Goal: Check status: Check status

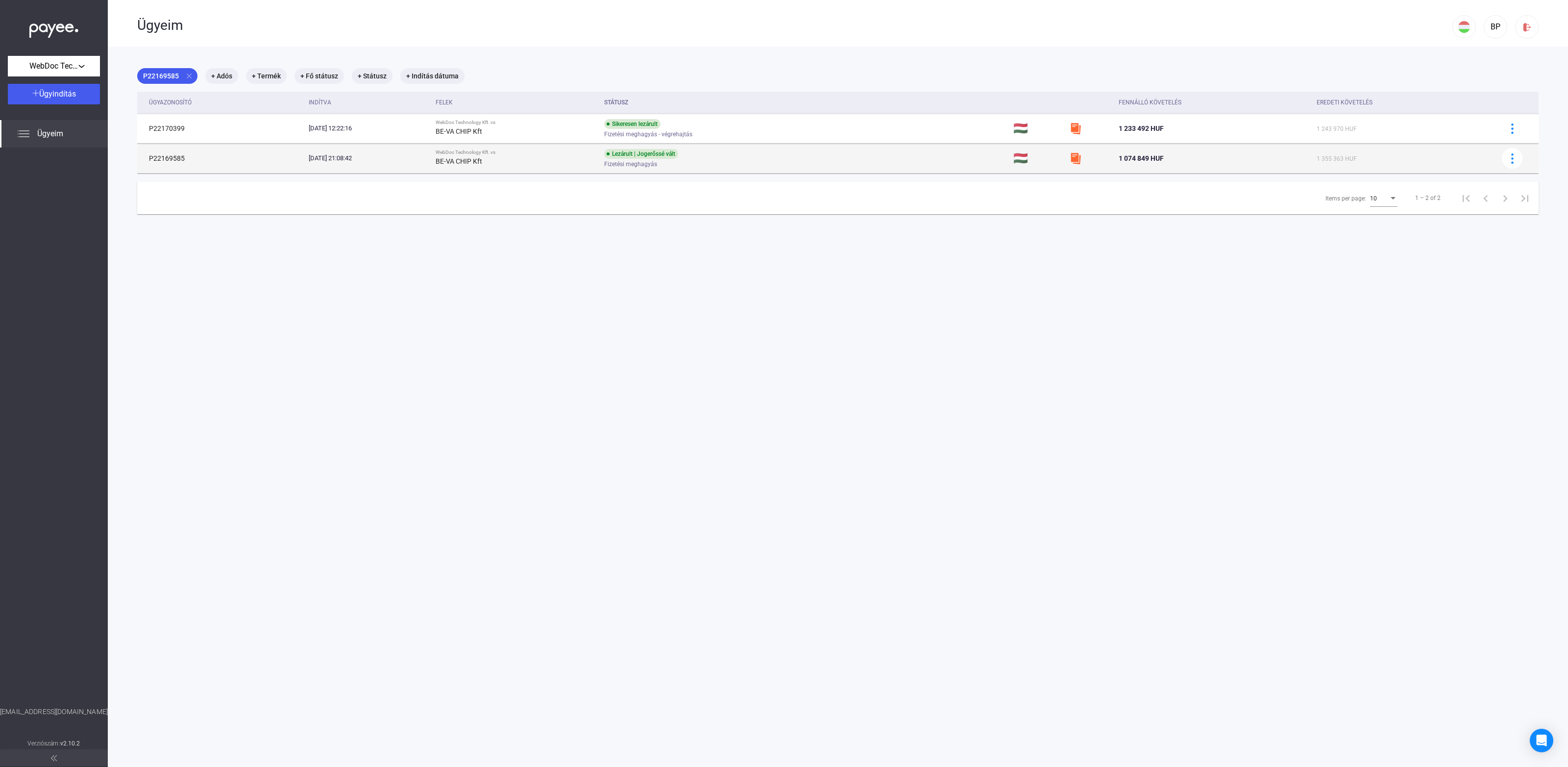
click at [178, 158] on td "P22169585" at bounding box center [221, 158] width 168 height 29
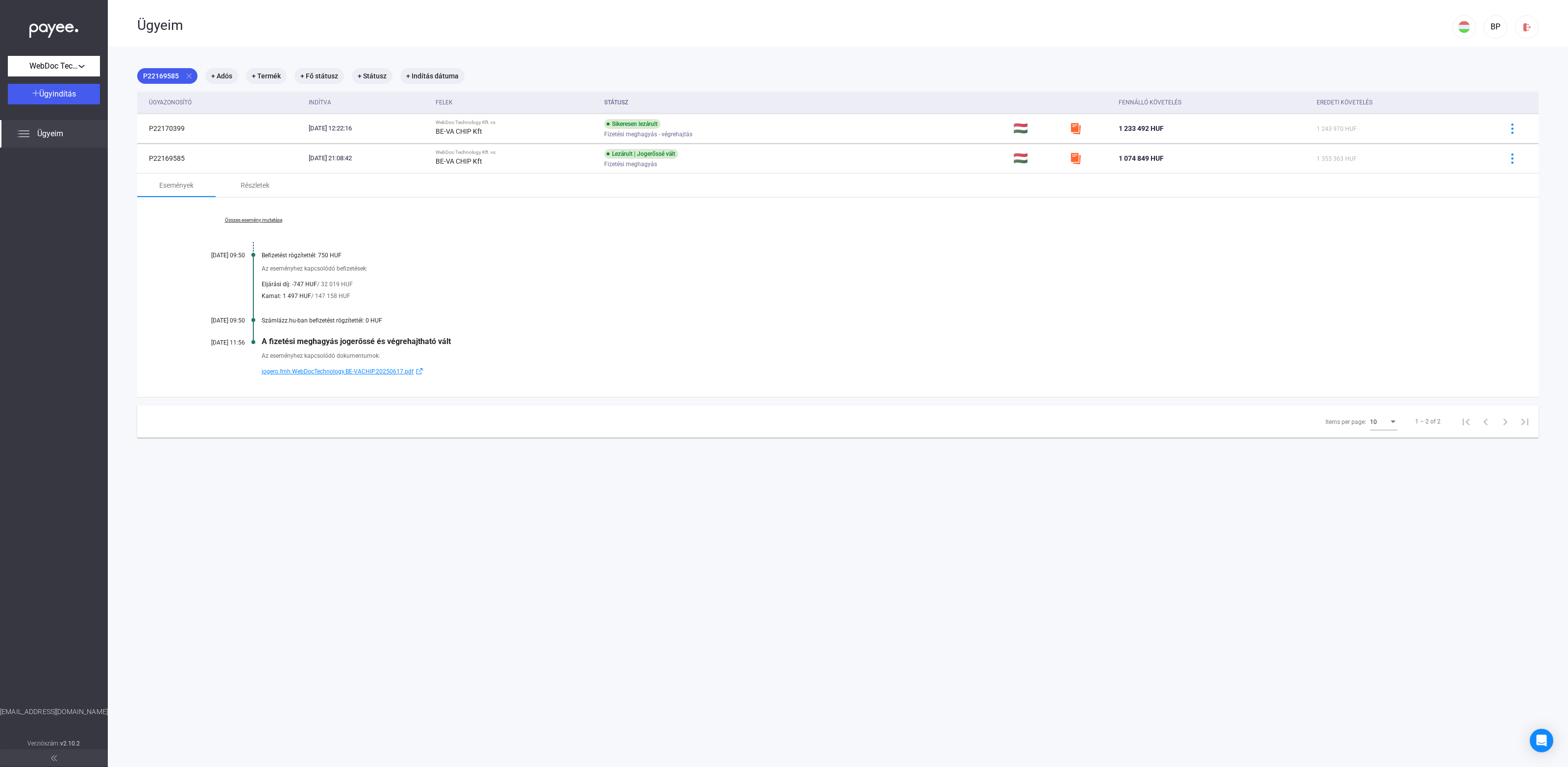
click at [273, 221] on link "Összes esemény mutatása" at bounding box center [253, 220] width 134 height 6
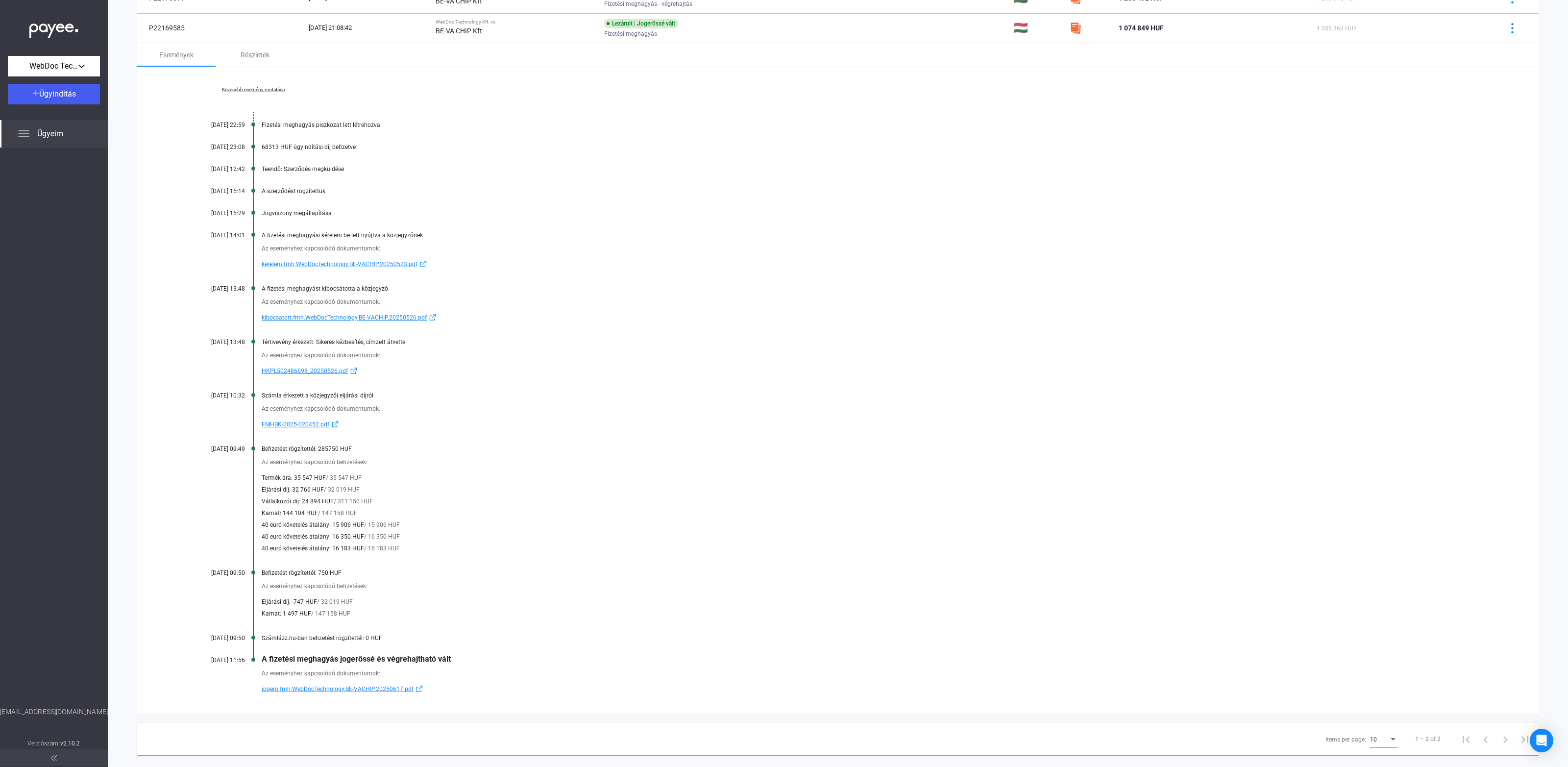
scroll to position [148, 0]
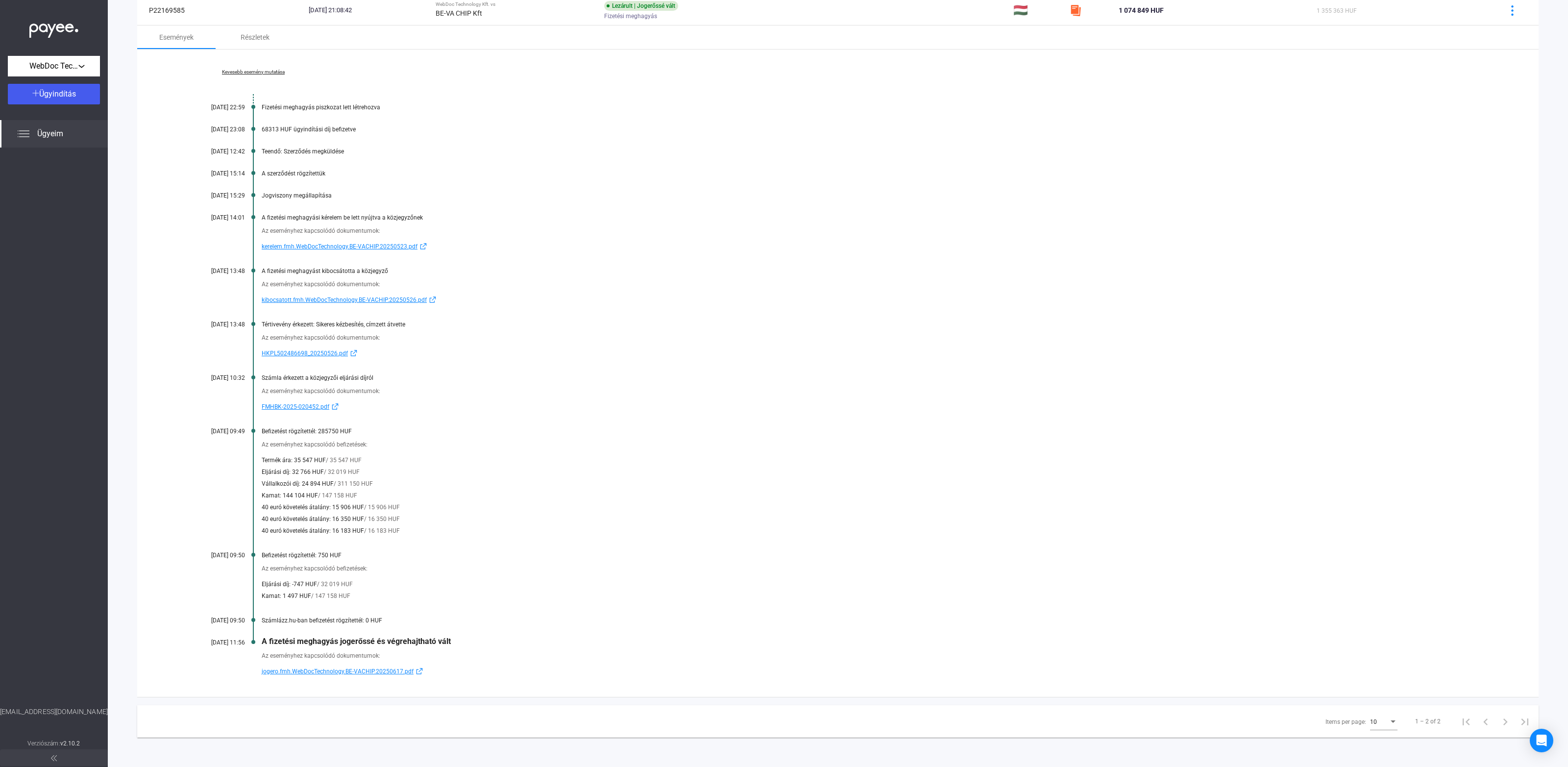
click at [314, 671] on span "jogero.fmh.WebDocTechnology.BE-VACHIP.20250617.pdf" at bounding box center [338, 671] width 152 height 12
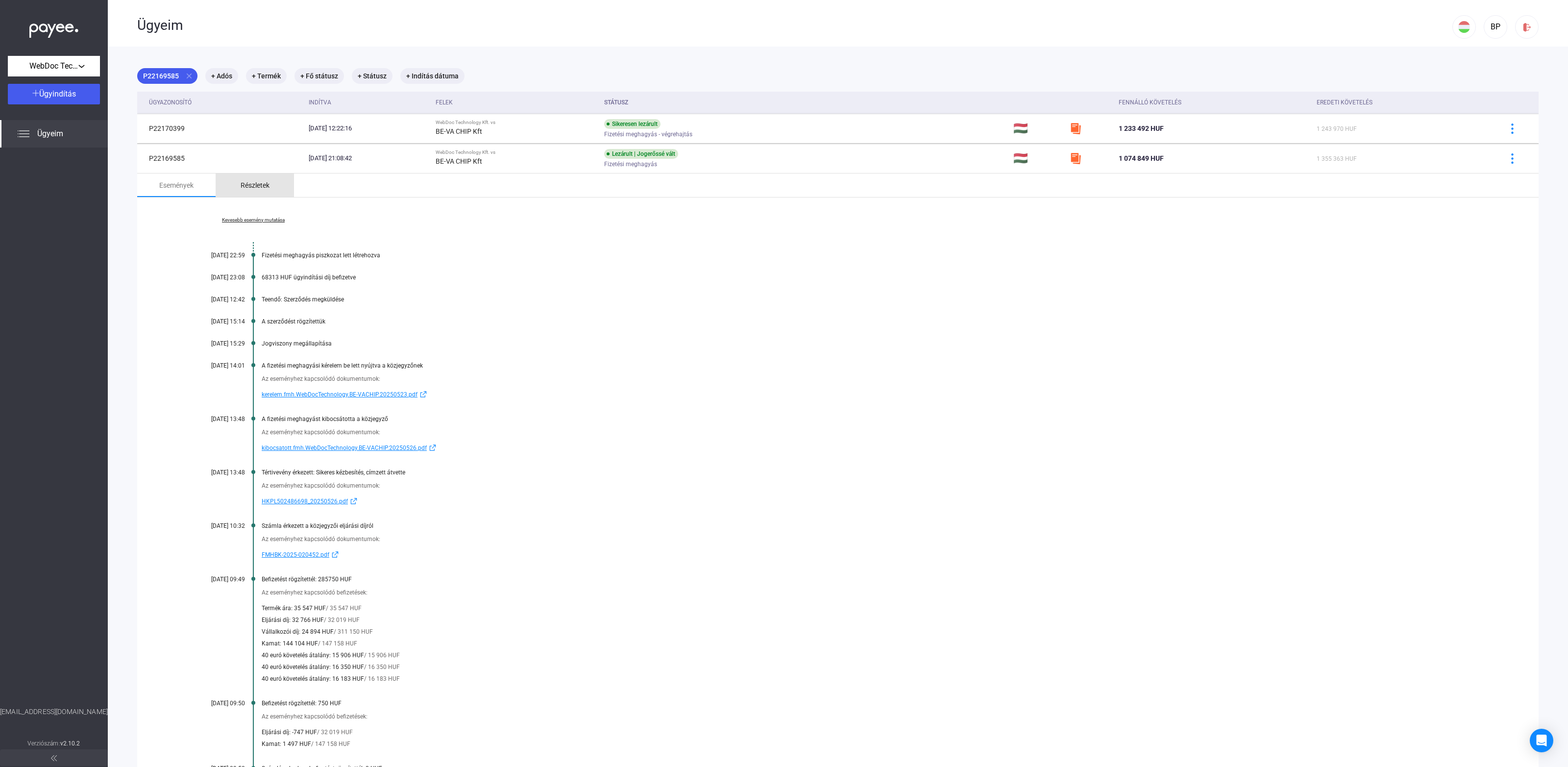
click at [267, 185] on div "Részletek" at bounding box center [255, 185] width 29 height 12
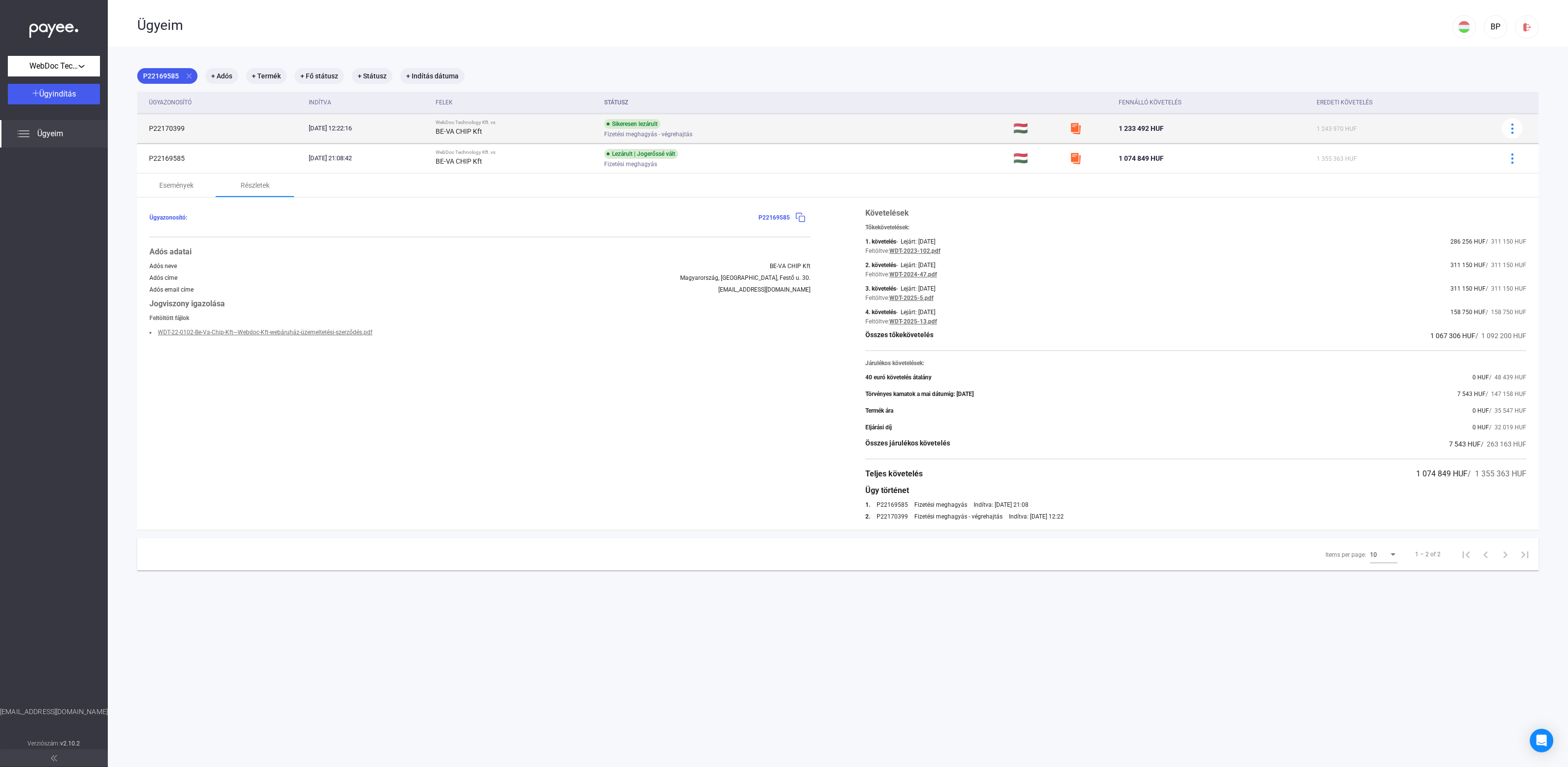
click at [387, 133] on div "[DATE] 12:22:16" at bounding box center [368, 129] width 119 height 10
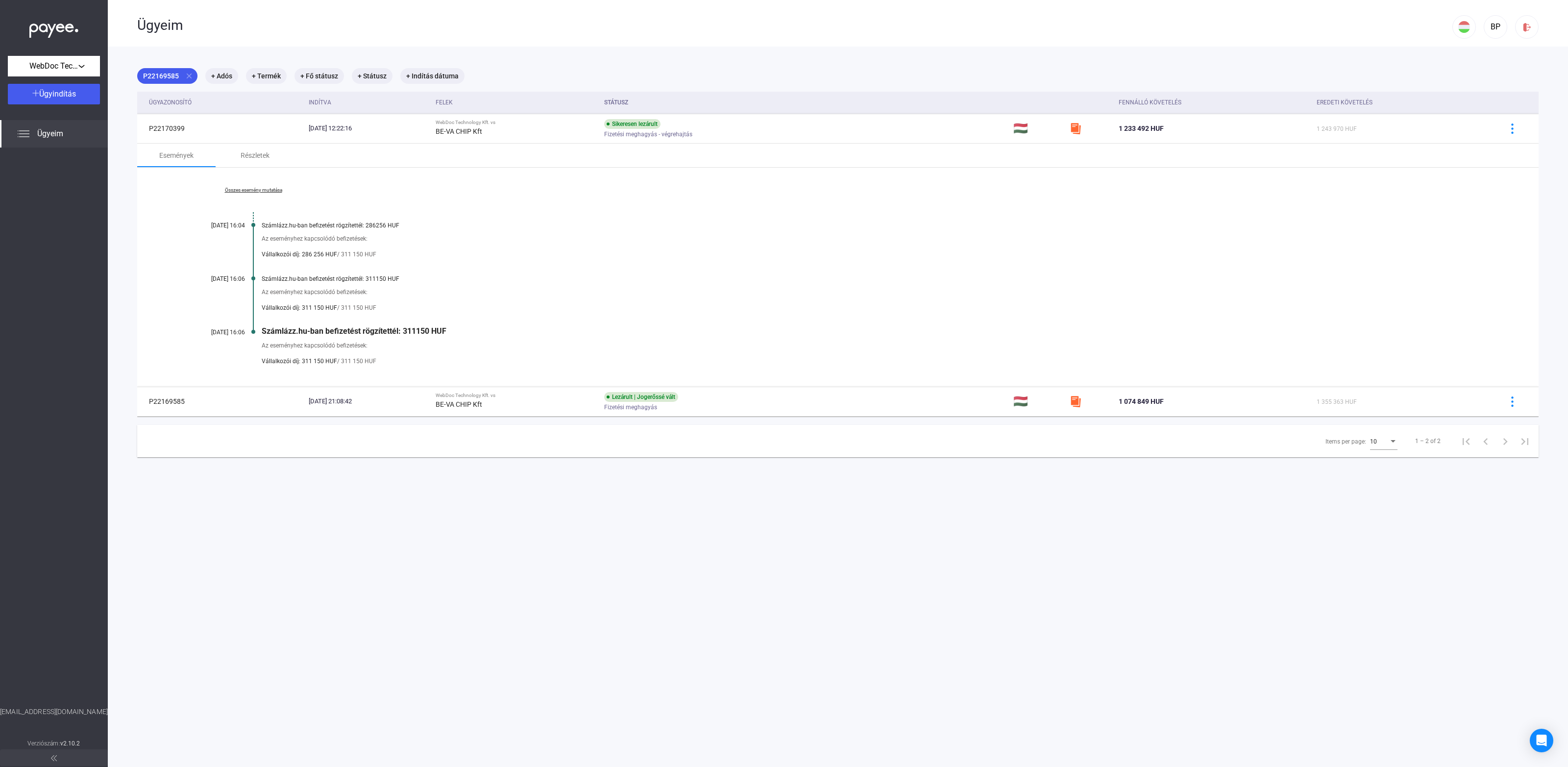
click at [248, 187] on link "Összes esemény mutatása" at bounding box center [253, 190] width 134 height 6
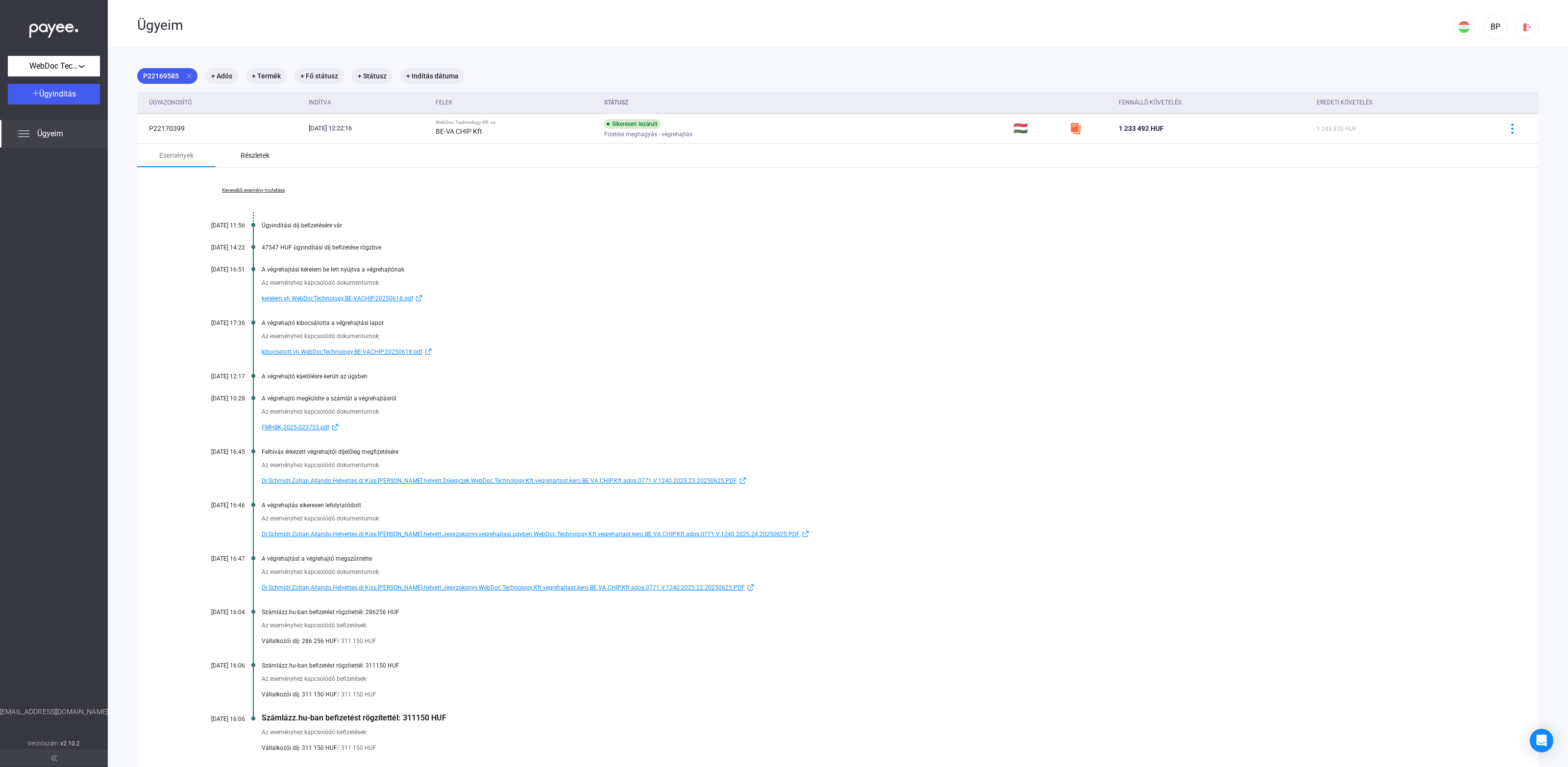
click at [250, 155] on div "Részletek" at bounding box center [255, 155] width 29 height 12
